Goal: Task Accomplishment & Management: Use online tool/utility

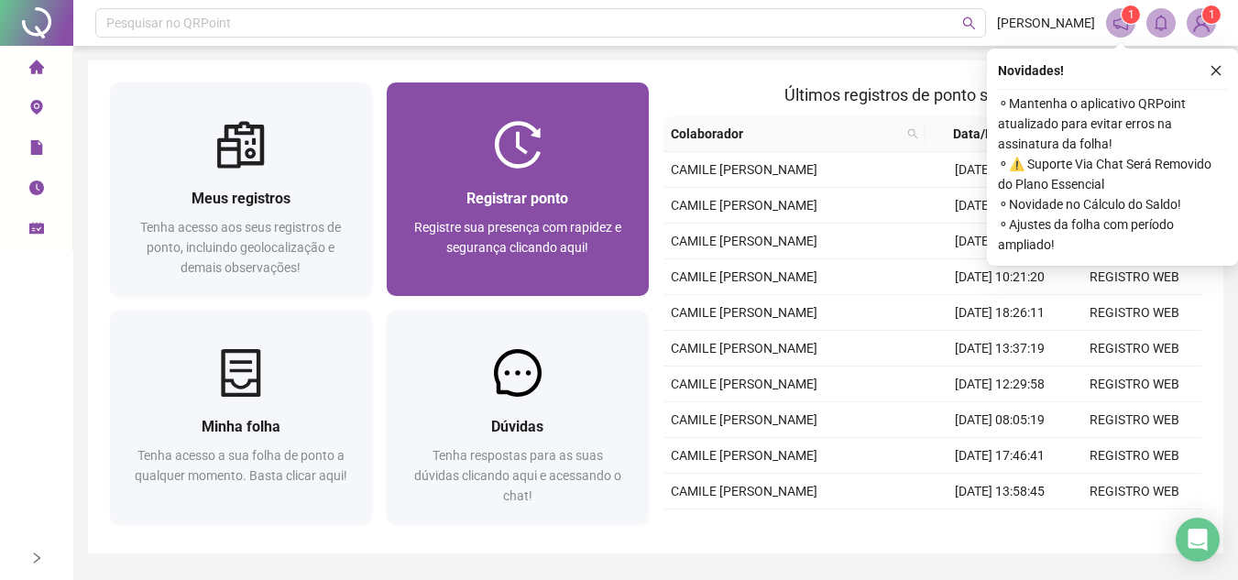
click at [508, 138] on img at bounding box center [518, 145] width 48 height 48
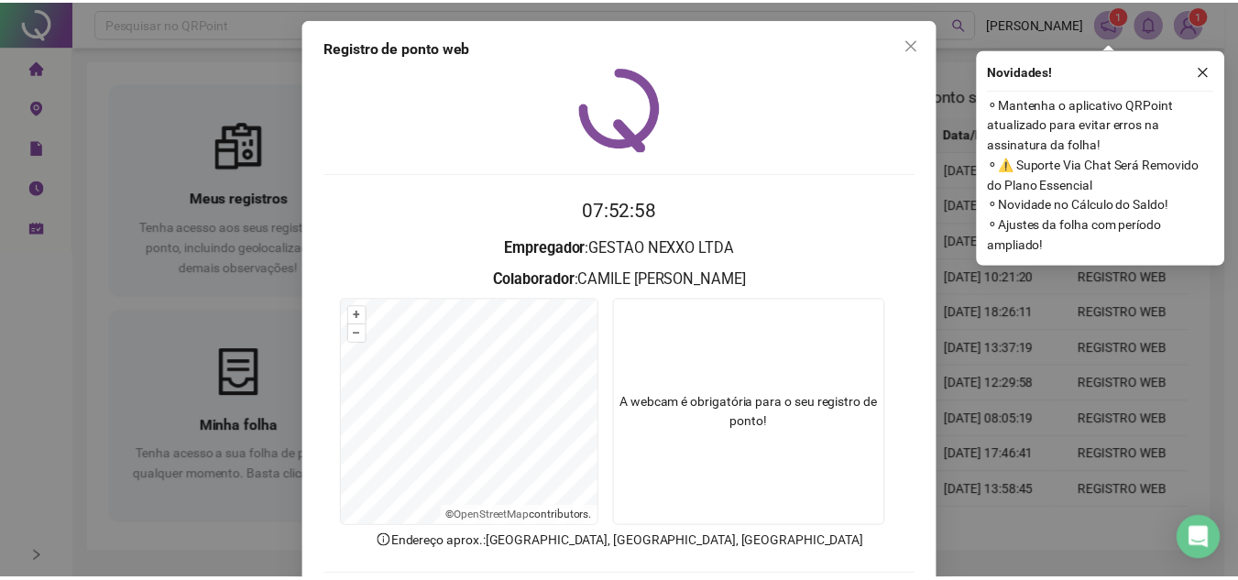
scroll to position [92, 0]
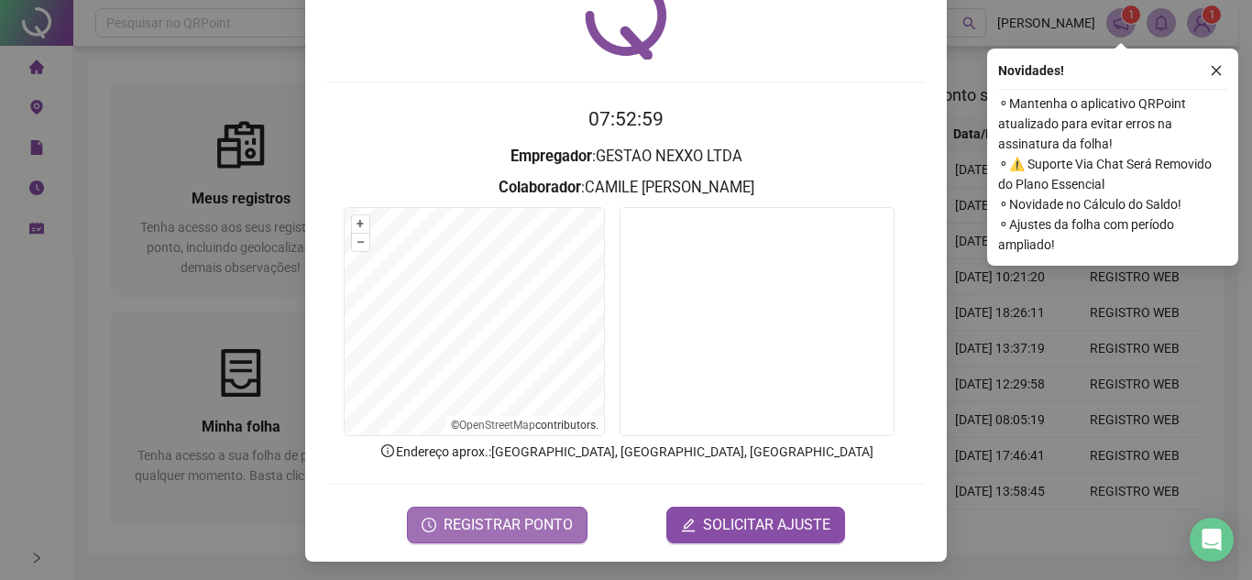
click at [557, 514] on span "REGISTRAR PONTO" at bounding box center [508, 525] width 129 height 22
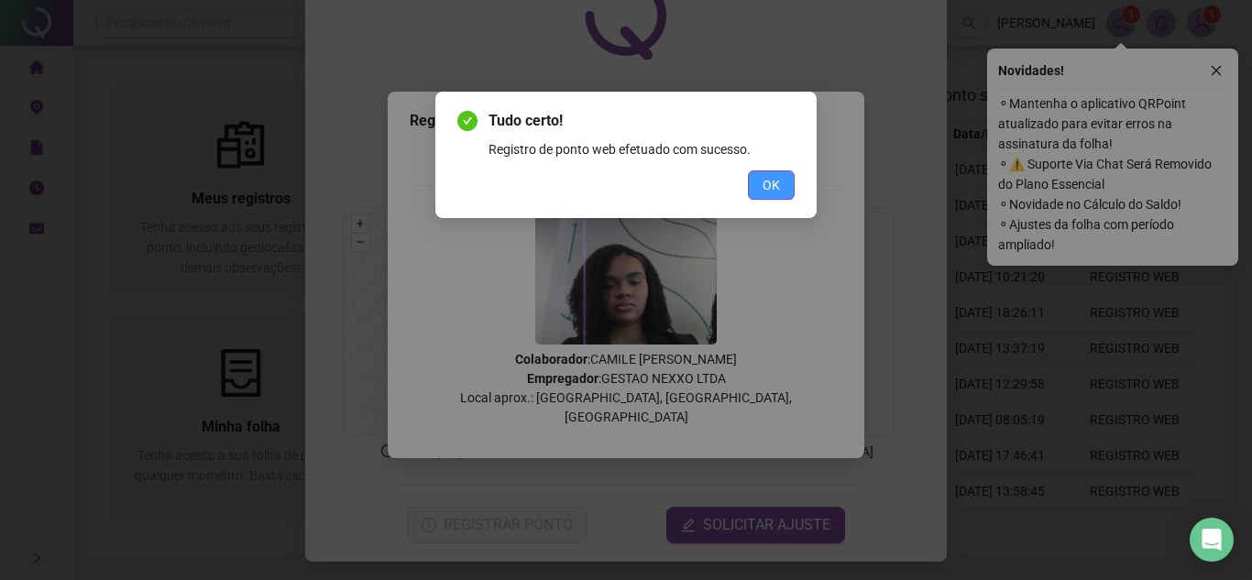
click at [766, 189] on span "OK" at bounding box center [771, 185] width 17 height 20
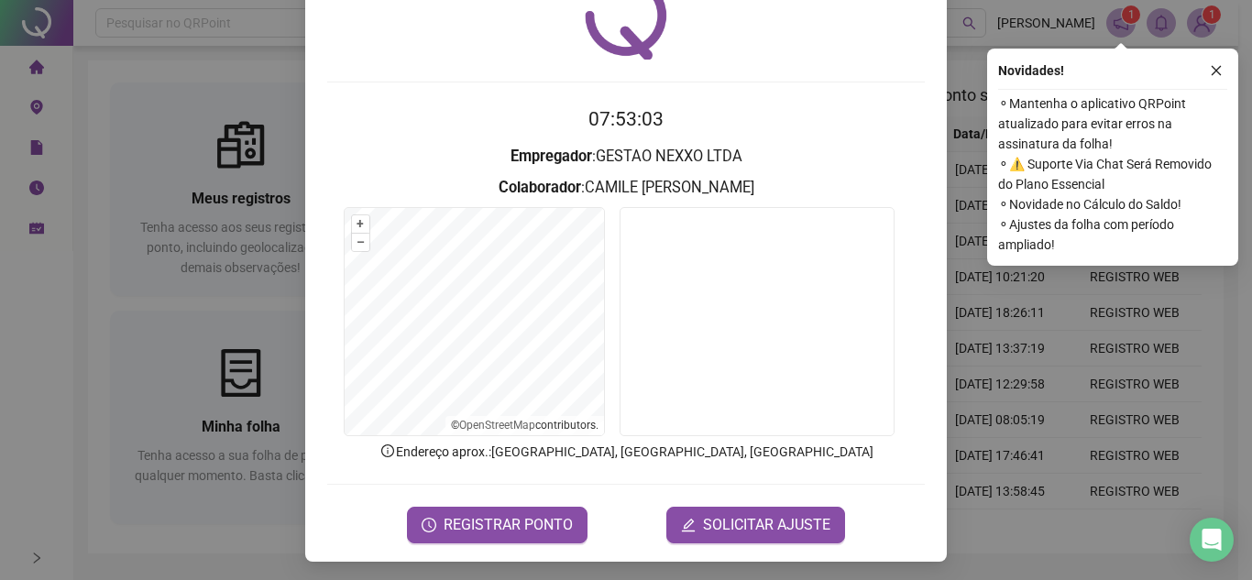
drag, startPoint x: 974, startPoint y: 400, endPoint x: 1112, endPoint y: 542, distance: 197.7
click at [974, 401] on div "Registro de ponto web 07:53:03 Empregador : GESTAO NEXXO LTDA Colaborador : CAM…" at bounding box center [626, 290] width 1252 height 580
